Goal: Transaction & Acquisition: Purchase product/service

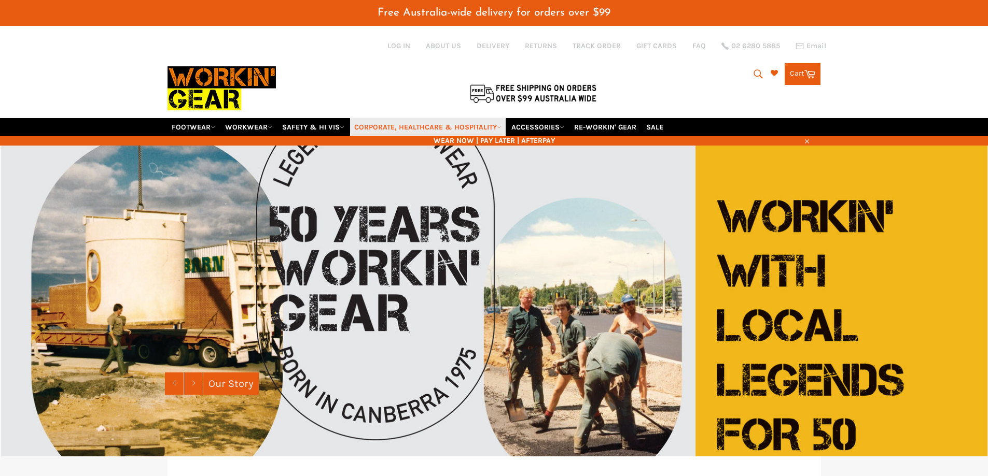
click at [413, 127] on link "CORPORATE, HEALTHCARE & HOSPITALITY" at bounding box center [428, 127] width 156 height 18
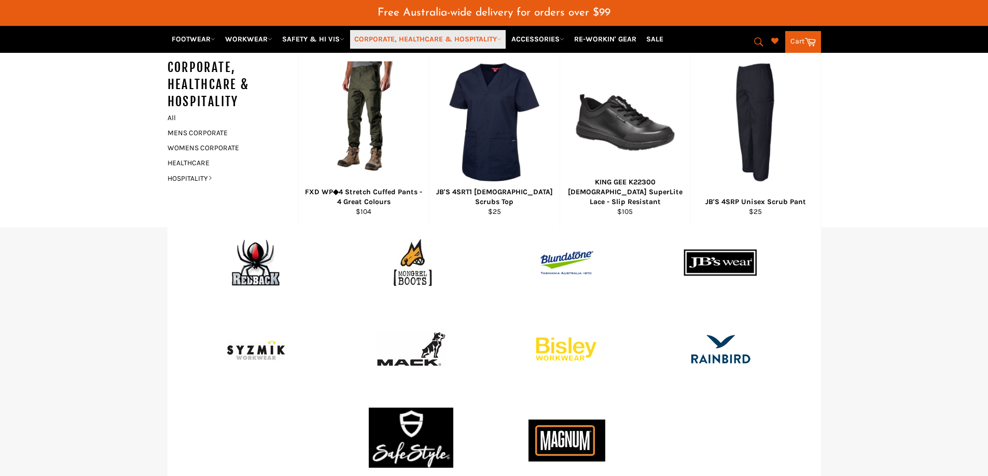
scroll to position [985, 0]
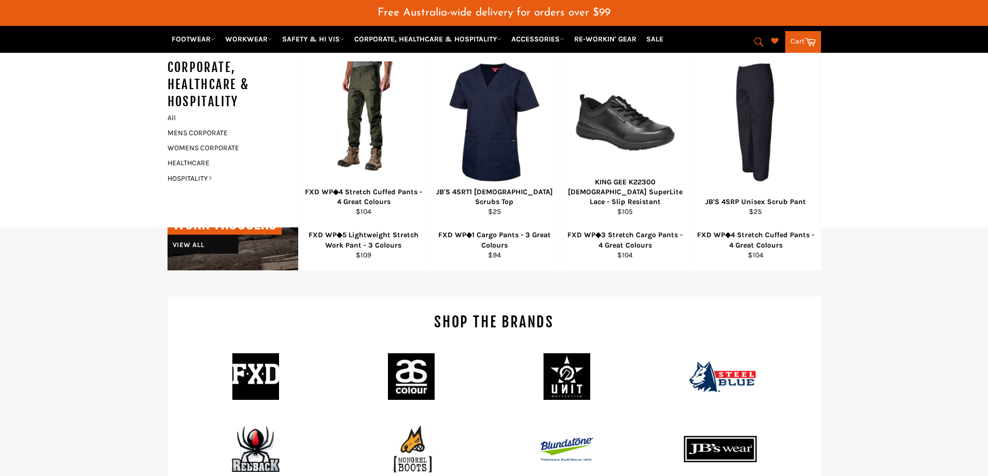
click at [754, 38] on icon "submit" at bounding box center [758, 41] width 9 height 9
click at [709, 42] on input "Search" at bounding box center [716, 43] width 130 height 20
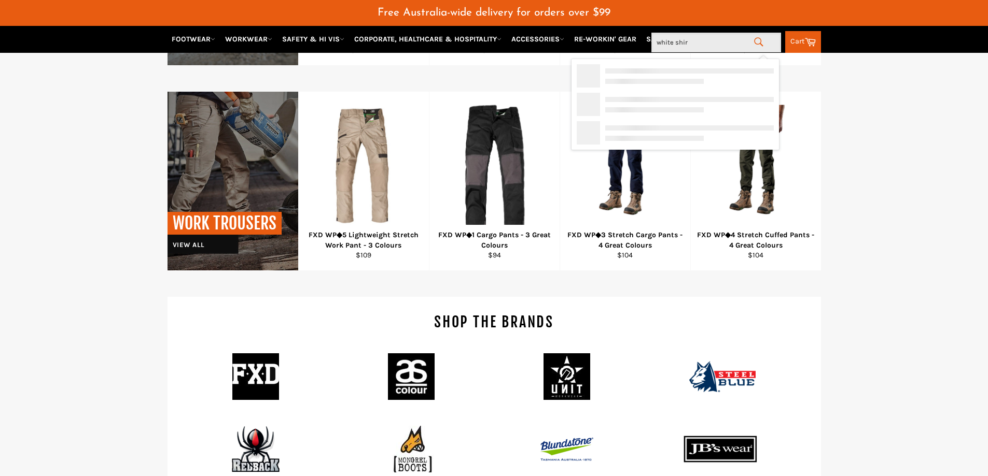
type input "white shirt"
